Goal: Information Seeking & Learning: Check status

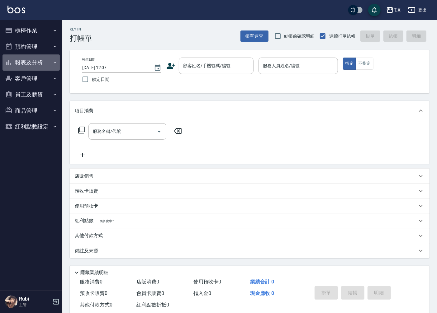
click at [35, 63] on button "報表及分析" at bounding box center [30, 62] width 57 height 16
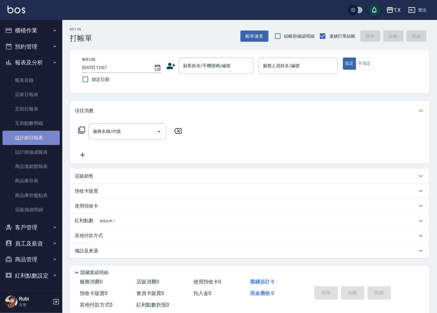
click at [39, 132] on link "設計師日報表" at bounding box center [30, 138] width 57 height 14
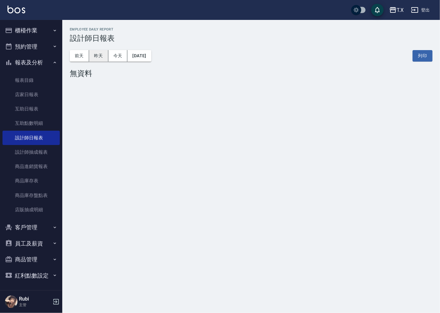
click at [98, 57] on button "昨天" at bounding box center [98, 56] width 19 height 12
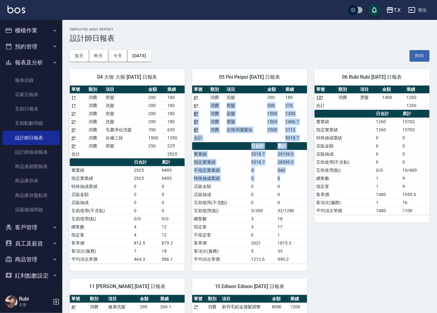
drag, startPoint x: 200, startPoint y: 101, endPoint x: 310, endPoint y: 188, distance: 140.1
click at [310, 187] on div "04 大狼 大狼 [DATE] 日報表 單號 類別 項目 金額 業績 1 * 消費 剪髮 200 180 1 * 消費 洗髮 200 180 2 * 消費 剪…" at bounding box center [245, 267] width 367 height 411
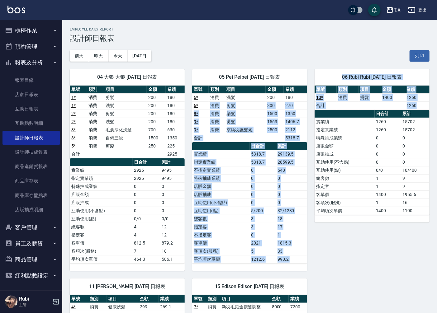
click at [263, 208] on td "5/200" at bounding box center [263, 211] width 26 height 8
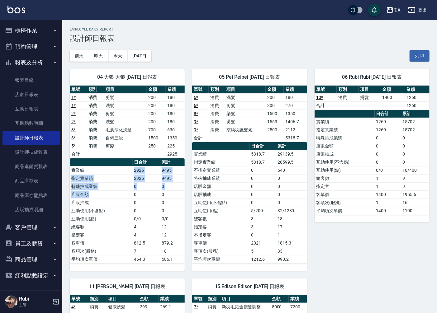
drag, startPoint x: 112, startPoint y: 198, endPoint x: 120, endPoint y: 160, distance: 38.1
click at [120, 160] on table "日合計 累計 實業績 2925 9495 指定實業績 2925 9495 特殊抽成業績 0 0 店販金額 0 0 店販抽成 0 0 互助使用(不含點) 0 0…" at bounding box center [127, 210] width 115 height 105
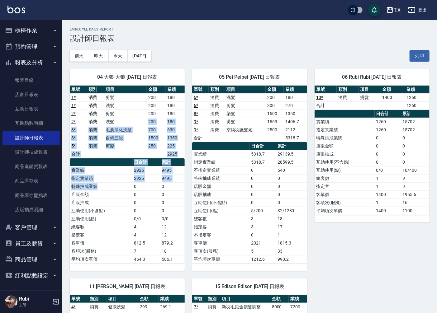
drag, startPoint x: 113, startPoint y: 122, endPoint x: 131, endPoint y: 191, distance: 71.6
click at [129, 185] on div "單號 類別 項目 金額 業績 1 * 消費 剪髮 200 180 1 * 消費 洗髮 200 180 2 * 消費 剪髮 200 180 2 * 消費 洗髮 …" at bounding box center [127, 175] width 115 height 178
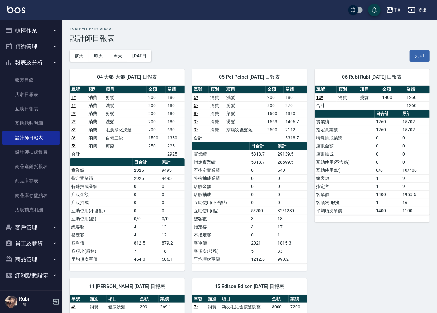
click at [131, 197] on td "店販金額" at bounding box center [101, 194] width 63 height 8
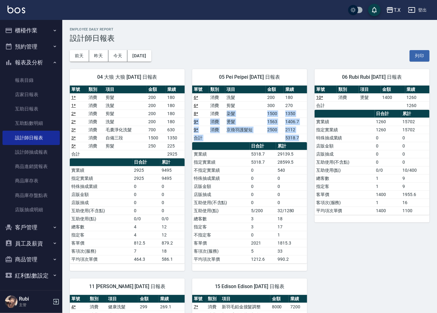
drag, startPoint x: 219, startPoint y: 111, endPoint x: 242, endPoint y: 148, distance: 43.3
click at [241, 146] on div "單號 類別 項目 金額 業績 6 * 消費 洗髮 200 180 6 * 消費 剪髮 300 270 8 * 消費 染髮 1500 1350 9 * 消費 燙…" at bounding box center [249, 175] width 115 height 178
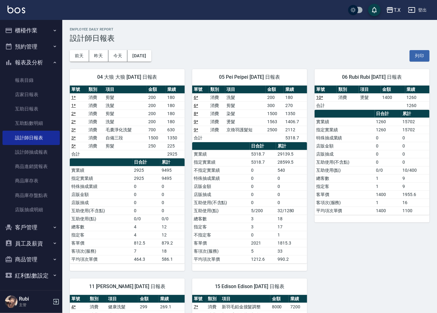
click at [254, 173] on td "0" at bounding box center [263, 170] width 26 height 8
